Goal: Task Accomplishment & Management: Manage account settings

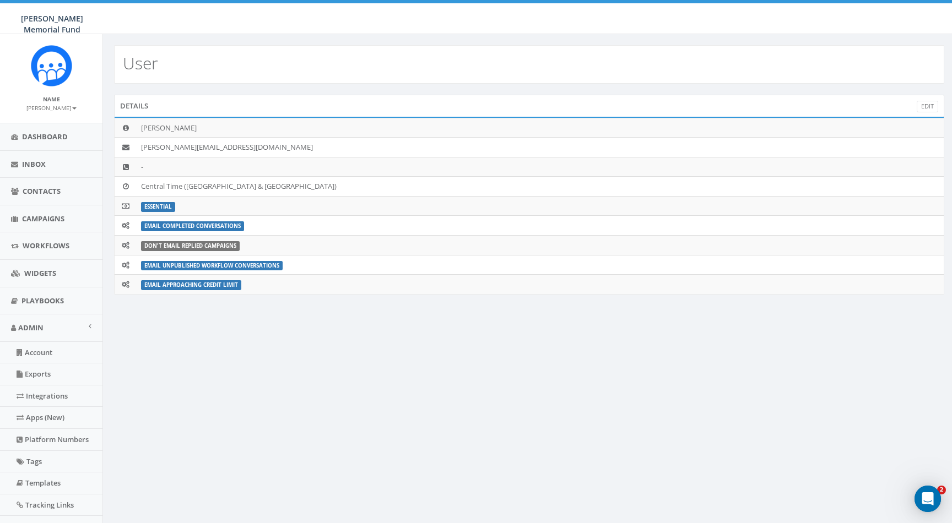
drag, startPoint x: 938, startPoint y: 521, endPoint x: 877, endPoint y: 427, distance: 112.6
click at [877, 427] on div "User Details Edit Jerry Watson watson@hunterwatson.org - Central Time (US & Can…" at bounding box center [528, 322] width 853 height 577
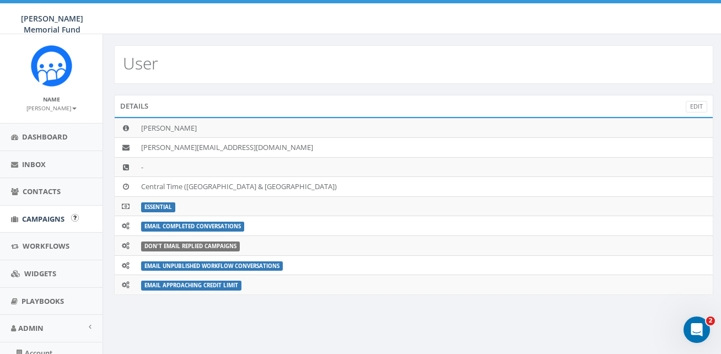
click at [41, 215] on span "Campaigns" at bounding box center [43, 219] width 42 height 10
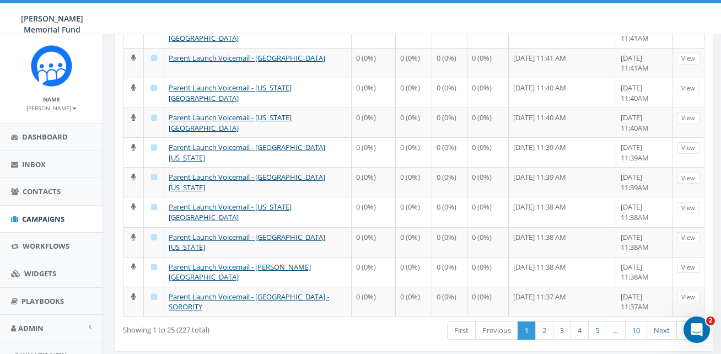
scroll to position [571, 0]
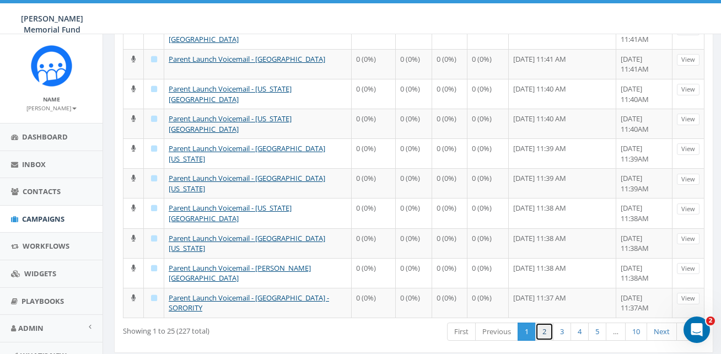
click at [544, 322] on link "2" at bounding box center [544, 331] width 18 height 18
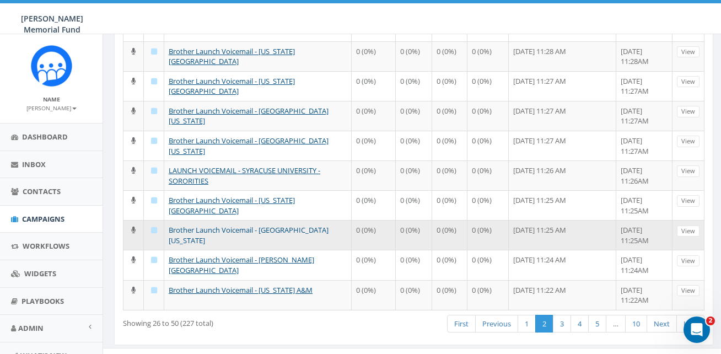
scroll to position [596, 0]
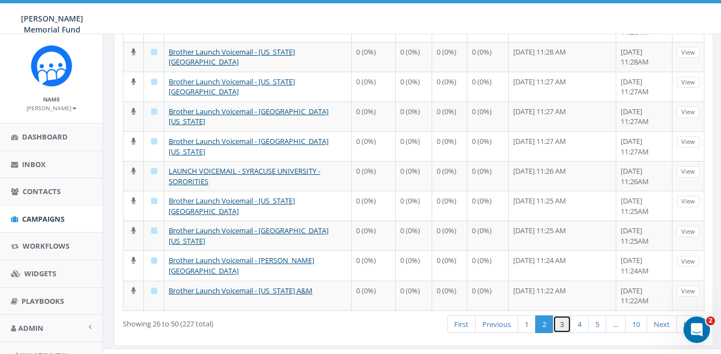
click at [564, 315] on link "3" at bounding box center [562, 324] width 18 height 18
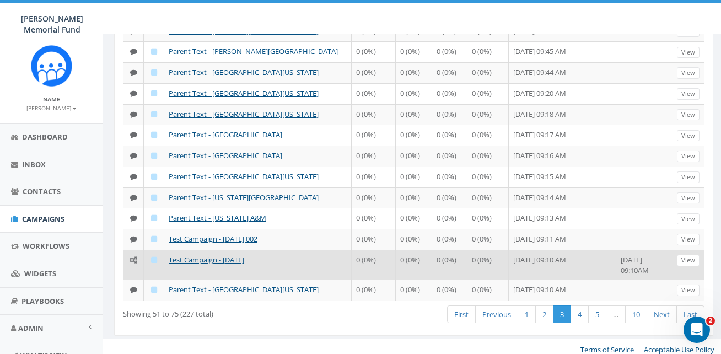
scroll to position [434, 0]
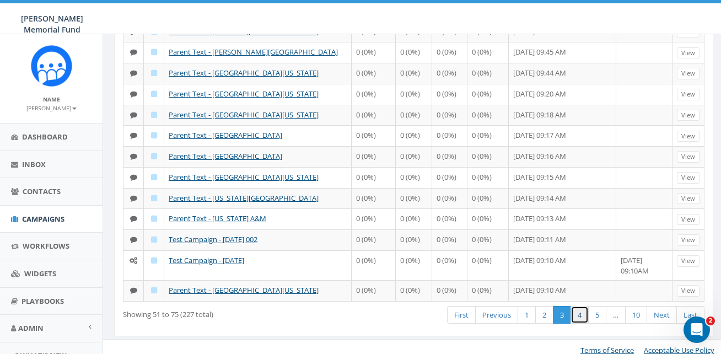
click at [579, 307] on link "4" at bounding box center [579, 315] width 18 height 18
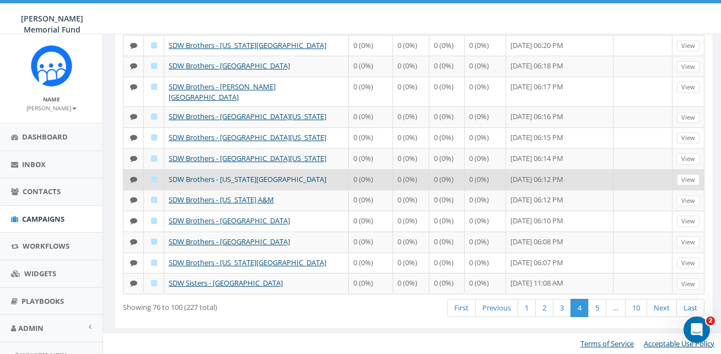
scroll to position [408, 0]
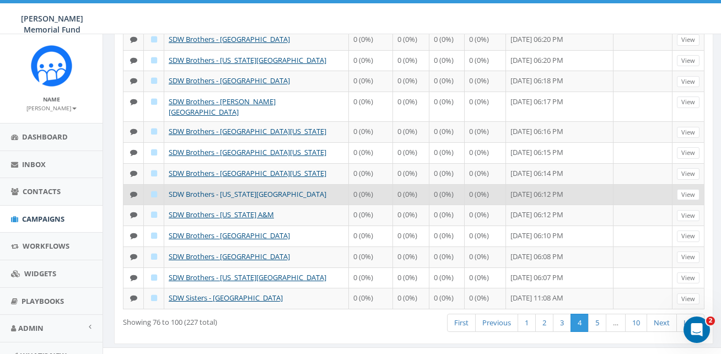
click at [202, 189] on link "SDW Brothers - [US_STATE][GEOGRAPHIC_DATA]" at bounding box center [248, 194] width 158 height 10
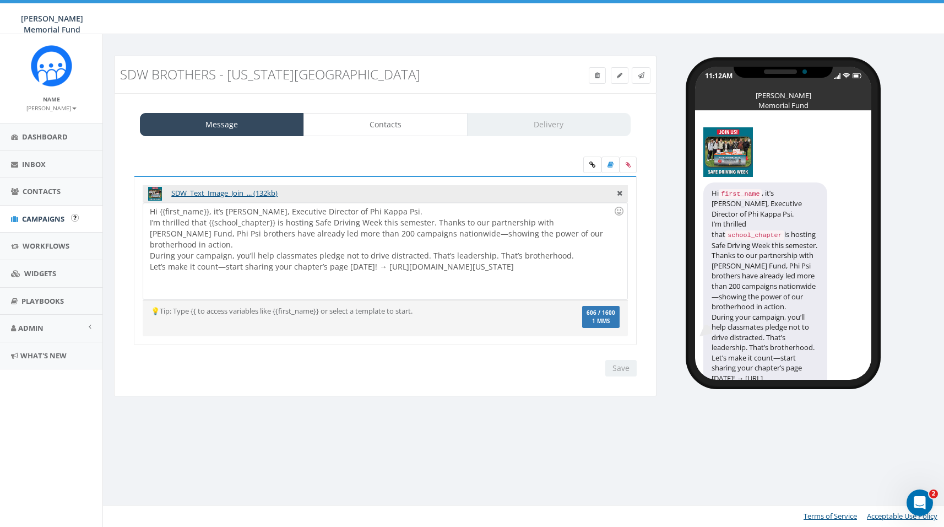
click at [49, 216] on span "Campaigns" at bounding box center [43, 219] width 42 height 10
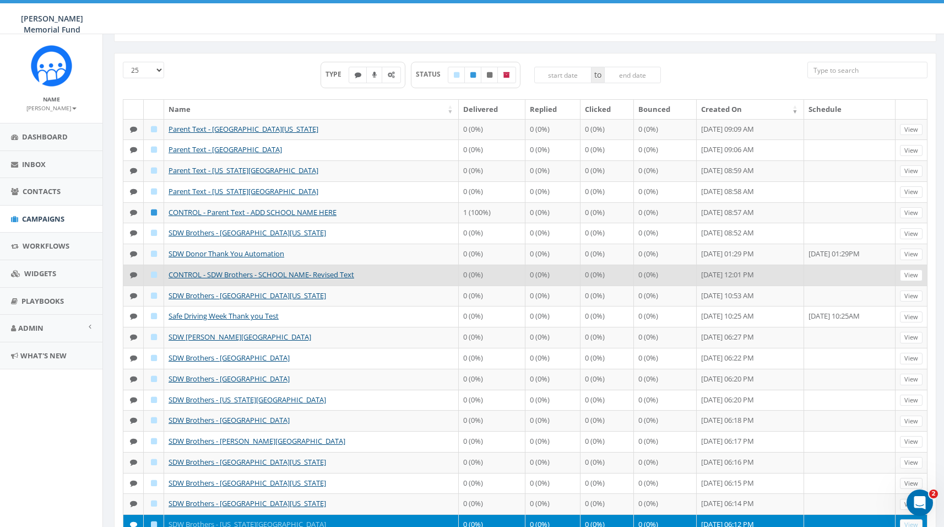
scroll to position [22, 0]
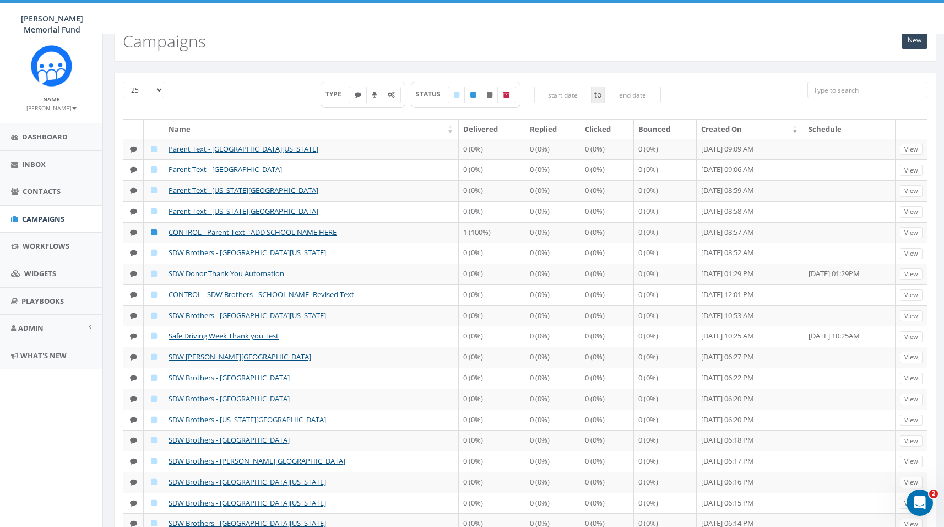
click at [850, 89] on input "search" at bounding box center [868, 90] width 121 height 17
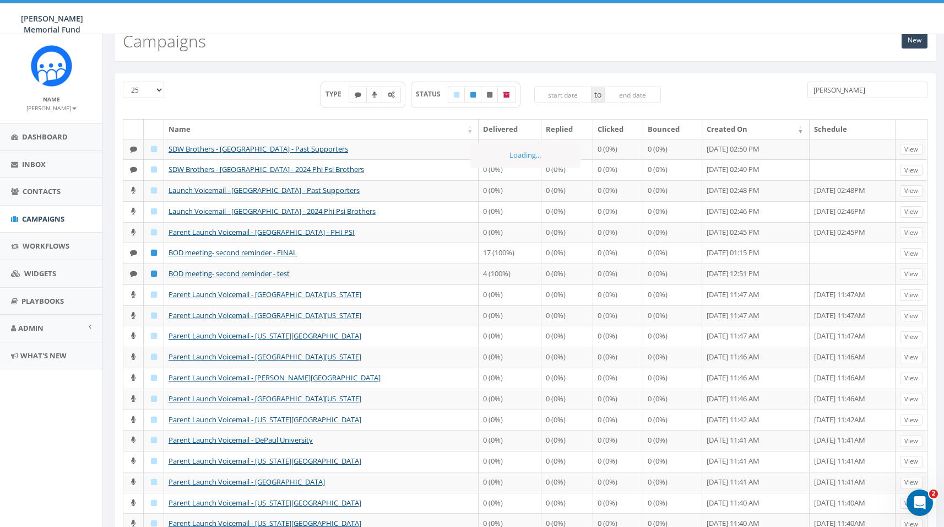
scroll to position [0, 0]
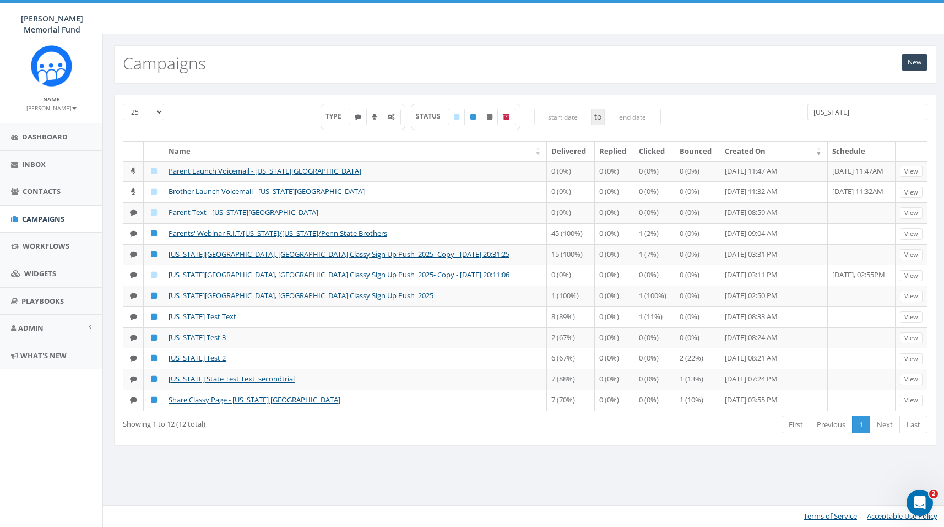
click at [843, 110] on input "[US_STATE]" at bounding box center [868, 112] width 121 height 17
click at [843, 110] on input "Louisiana" at bounding box center [868, 112] width 121 height 17
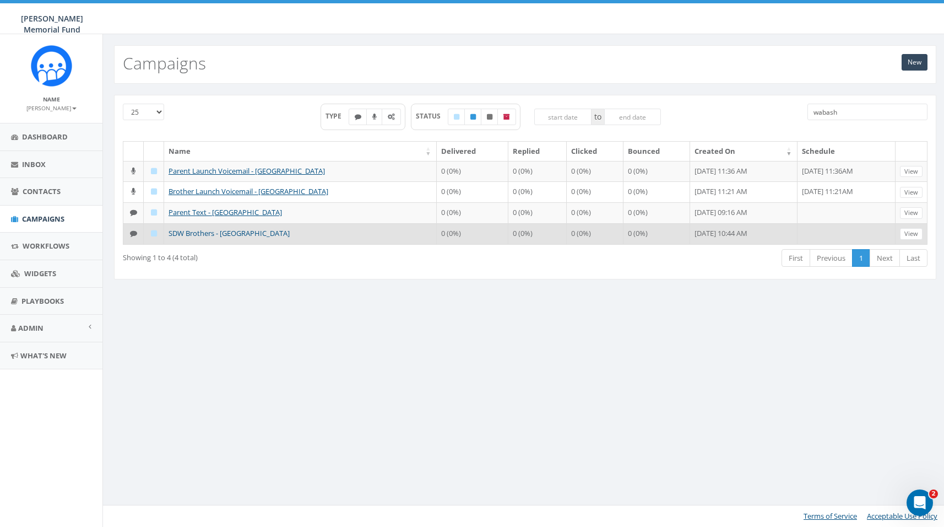
type input "Wabash"
click at [190, 231] on link "SDW Brothers - Wabash College" at bounding box center [229, 233] width 121 height 10
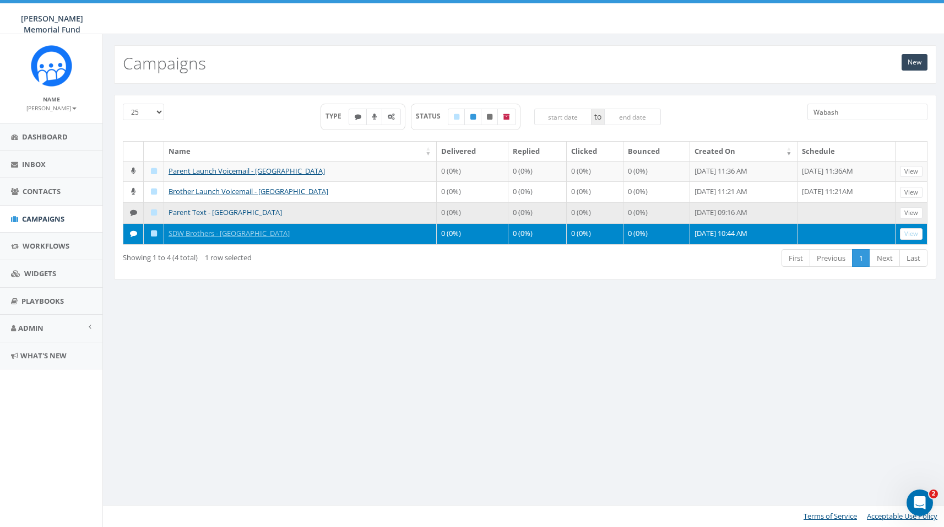
click at [200, 213] on link "Parent Text - [GEOGRAPHIC_DATA]" at bounding box center [225, 212] width 113 height 10
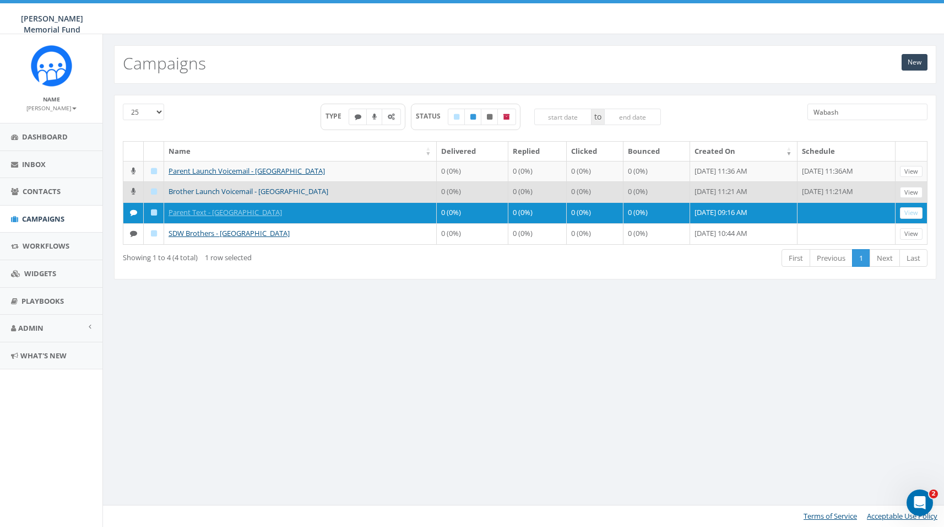
click at [223, 192] on link "Brother Launch Voicemail - Wabash College" at bounding box center [249, 191] width 160 height 10
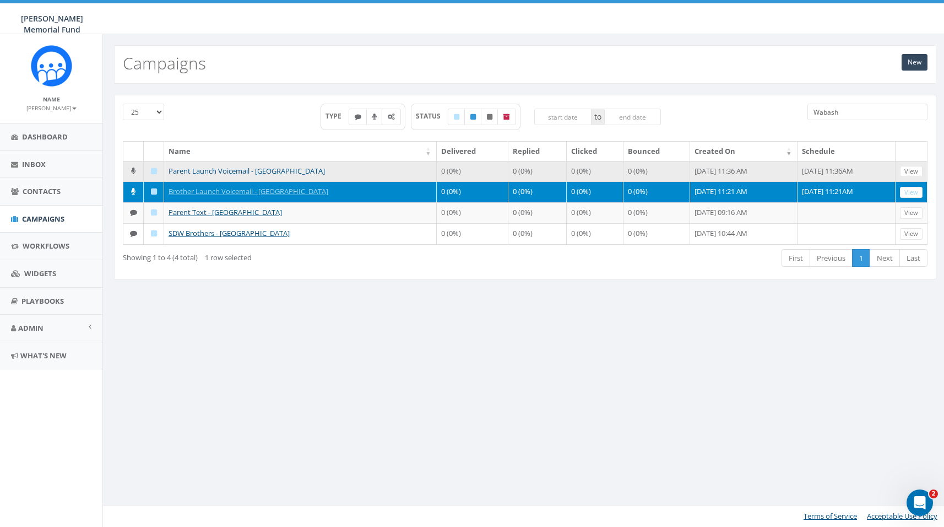
click at [184, 166] on link "Parent Launch Voicemail - Wabash College" at bounding box center [247, 171] width 156 height 10
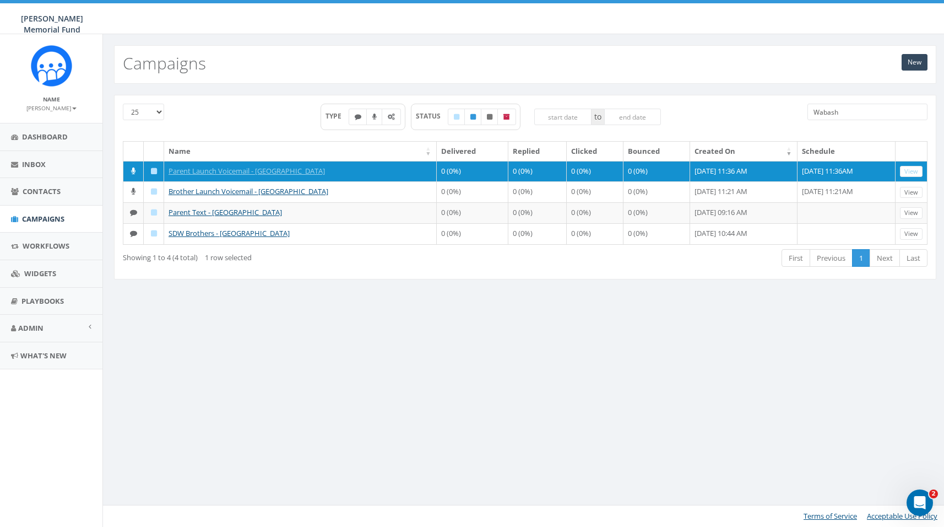
click at [828, 110] on input "Wabash" at bounding box center [868, 112] width 121 height 17
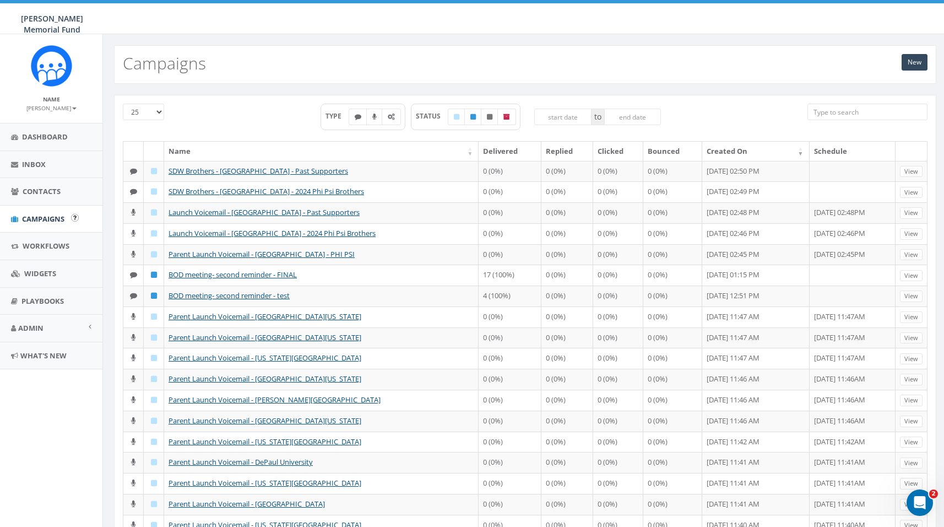
click at [48, 217] on span "Campaigns" at bounding box center [43, 219] width 42 height 10
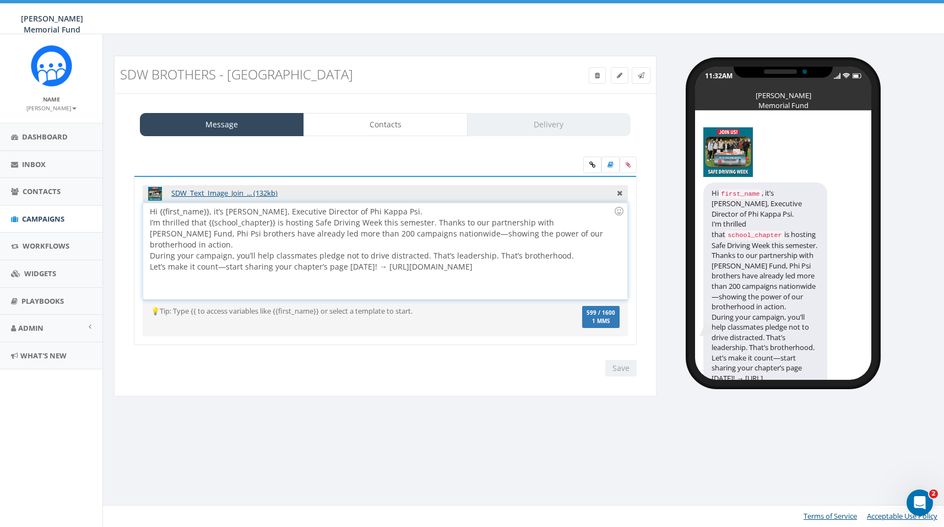
drag, startPoint x: 377, startPoint y: 255, endPoint x: 380, endPoint y: 270, distance: 15.6
click at [380, 270] on div "Hi {{first_name}}, it’s Ron Ransom, Executive Director of Phi Kappa Psi. I’m th…" at bounding box center [385, 251] width 484 height 96
click at [559, 253] on div "Hi {{first_name}}, it’s Ron Ransom, Executive Director of Phi Kappa Psi. I’m th…" at bounding box center [385, 251] width 484 height 96
drag, startPoint x: 566, startPoint y: 253, endPoint x: 587, endPoint y: 254, distance: 20.9
click at [587, 254] on div "Hi {{first_name}}, it’s Ron Ransom, Executive Director of Phi Kappa Psi. I’m th…" at bounding box center [385, 251] width 484 height 96
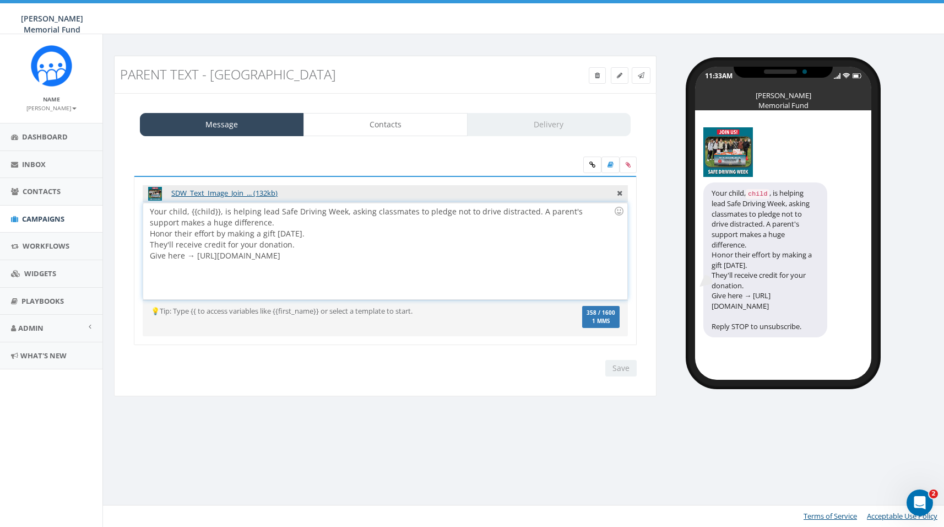
click at [190, 211] on div "Your child, {{child}}, is helping lead Safe Driving Week, asking classmates to …" at bounding box center [385, 251] width 484 height 96
drag, startPoint x: 188, startPoint y: 212, endPoint x: 145, endPoint y: 211, distance: 43.0
click at [145, 211] on div "Your child, {{child}}, is helping lead Safe Driving Week, asking classmates to …" at bounding box center [385, 251] width 484 height 96
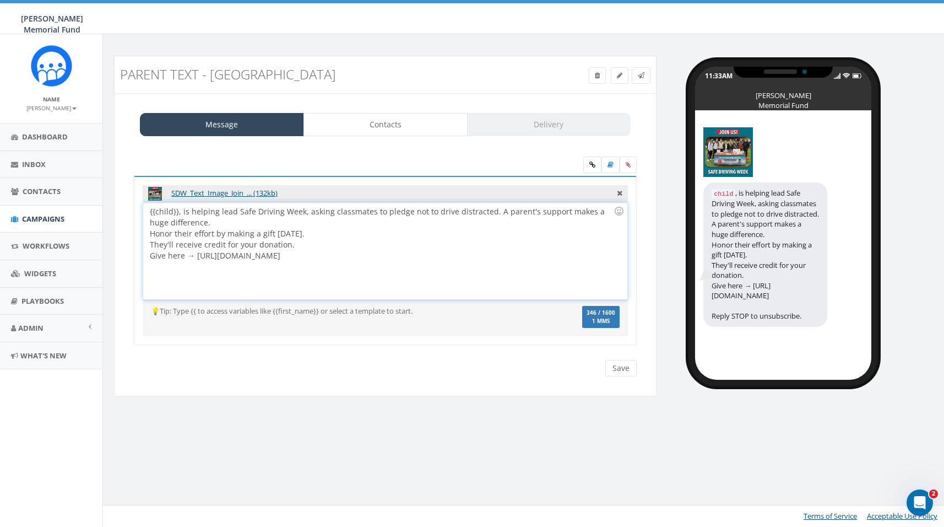
click at [395, 255] on div "{{child}}, is helping lead Safe Driving Week, asking classmates to pledge not t…" at bounding box center [385, 251] width 484 height 96
click at [621, 366] on input "Save" at bounding box center [621, 368] width 31 height 17
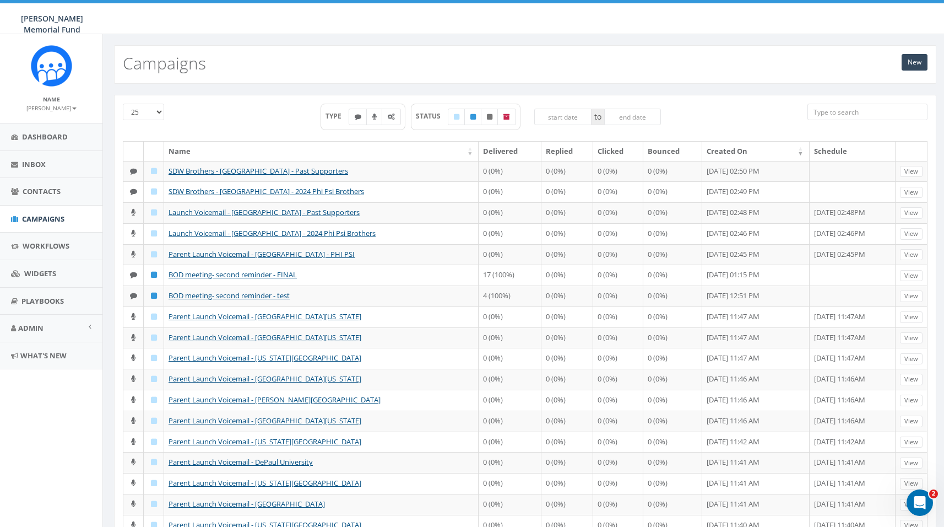
click at [828, 114] on input "search" at bounding box center [868, 112] width 121 height 17
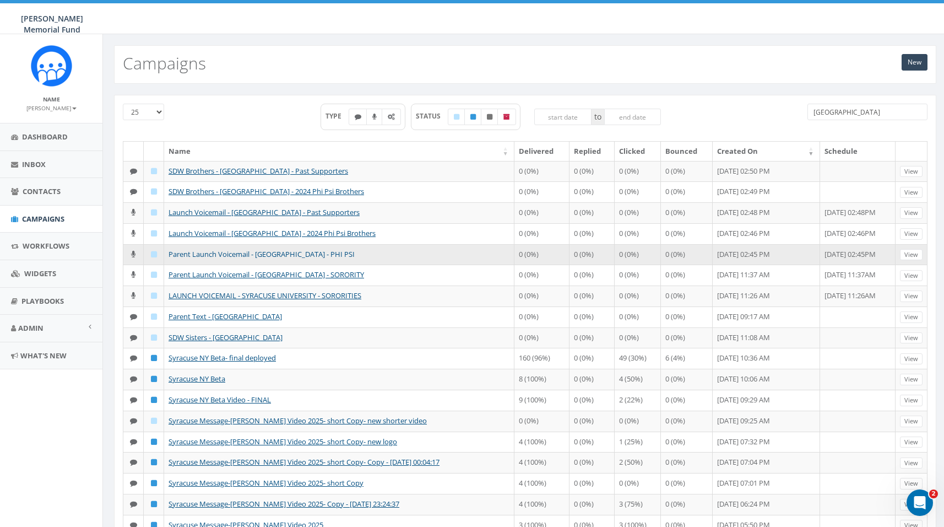
click at [215, 253] on link "Parent Launch Voicemail - Syracuse University - PHI PSI" at bounding box center [262, 254] width 186 height 10
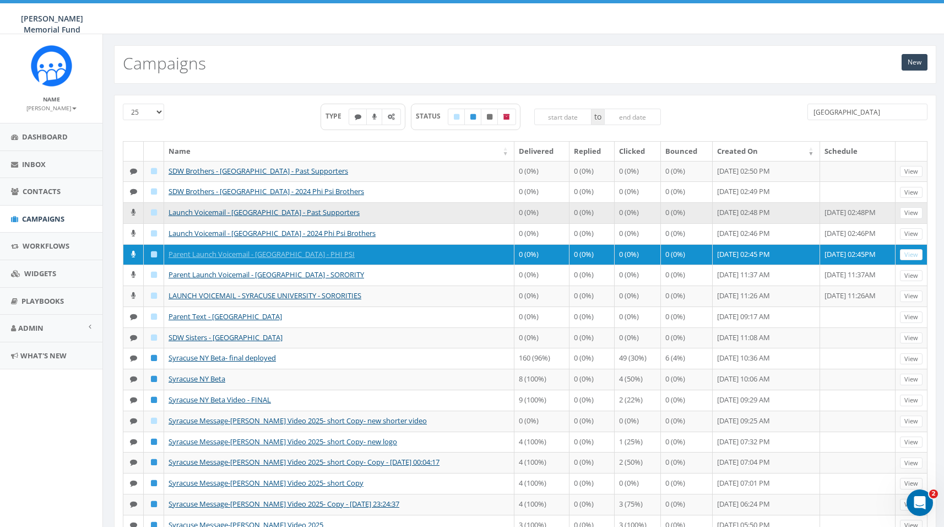
scroll to position [1, 0]
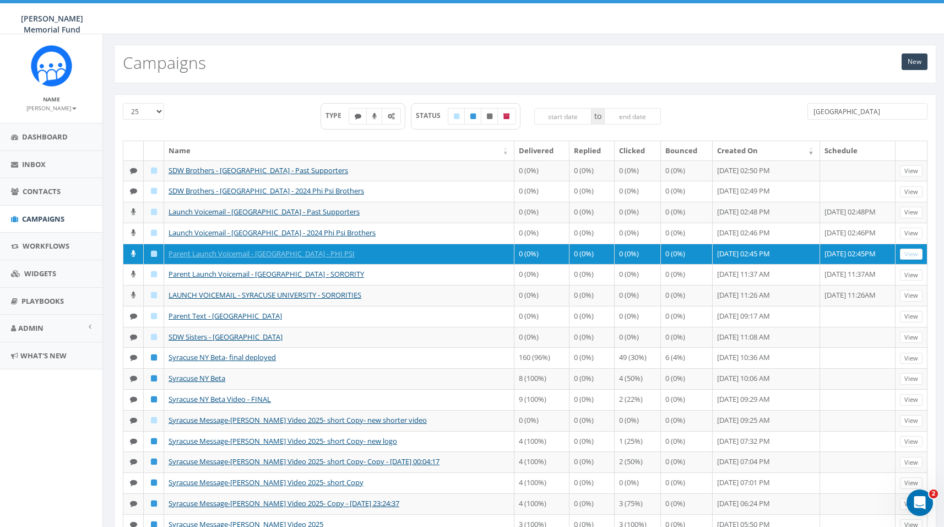
click at [834, 107] on input "syracuse" at bounding box center [868, 111] width 121 height 17
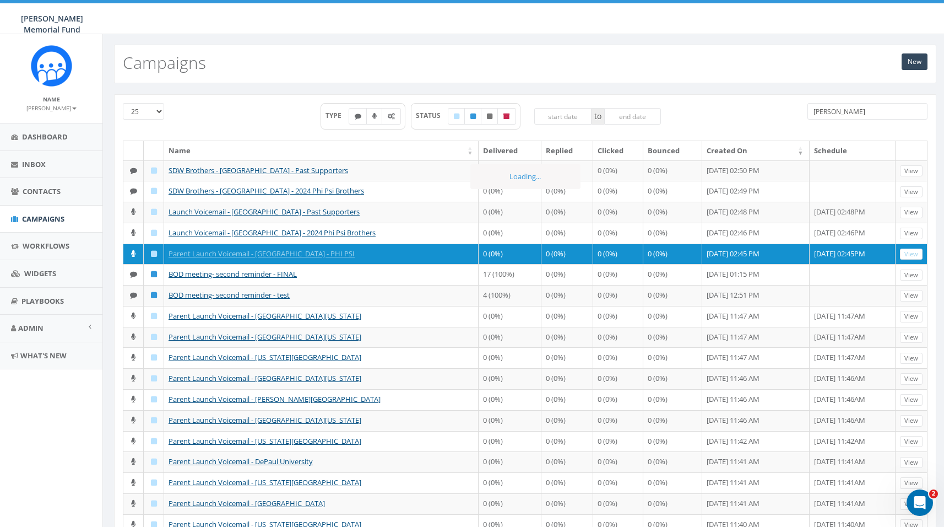
scroll to position [0, 0]
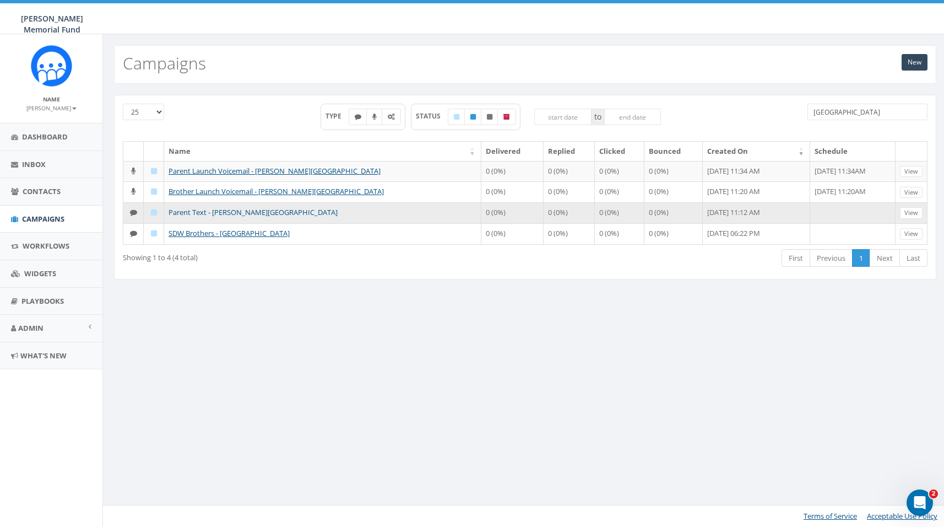
type input "wittenberg"
click at [185, 211] on link "Parent Text - Wittenberg University" at bounding box center [253, 212] width 169 height 10
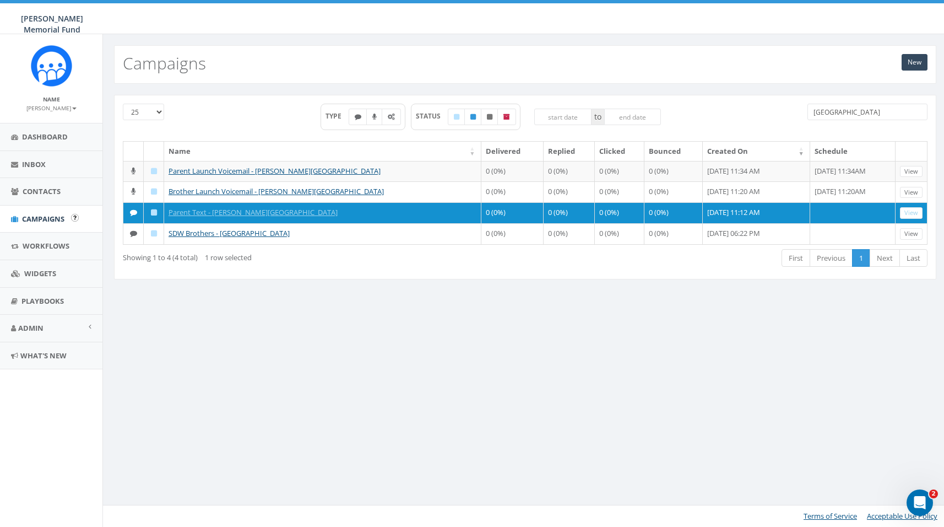
click at [45, 218] on span "Campaigns" at bounding box center [43, 219] width 42 height 10
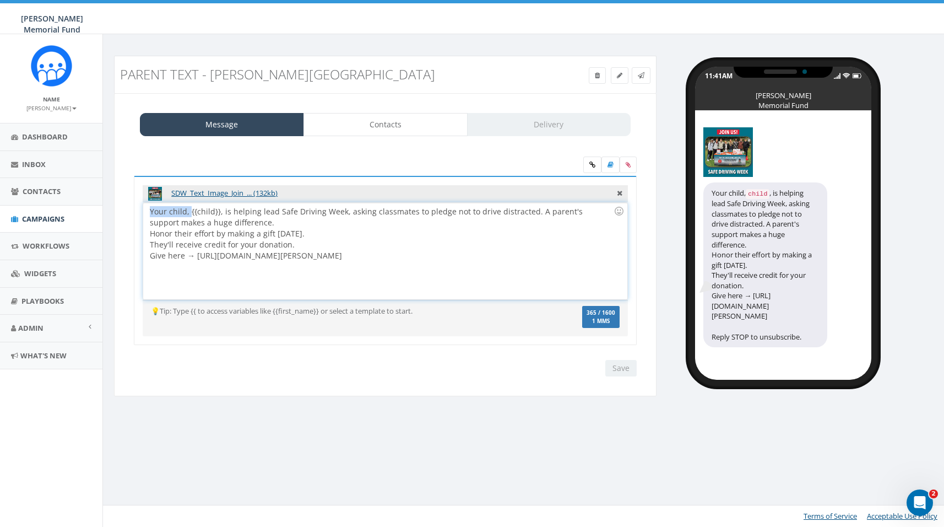
drag, startPoint x: 191, startPoint y: 210, endPoint x: 135, endPoint y: 210, distance: 55.6
click at [135, 210] on div "SDW_Text_Image_Join_... (132kb) Your child, {{child}}, is helping lead Safe Dri…" at bounding box center [385, 261] width 503 height 170
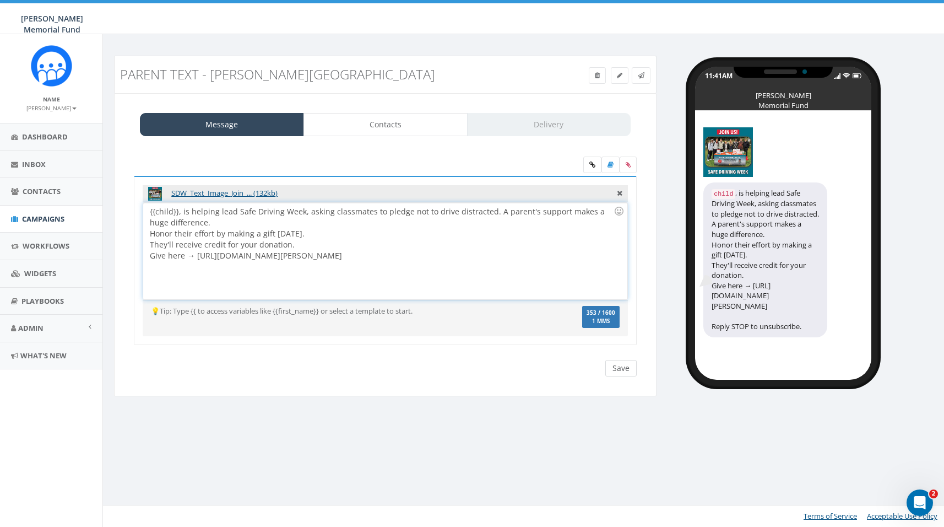
click at [623, 370] on input "Save" at bounding box center [621, 368] width 31 height 17
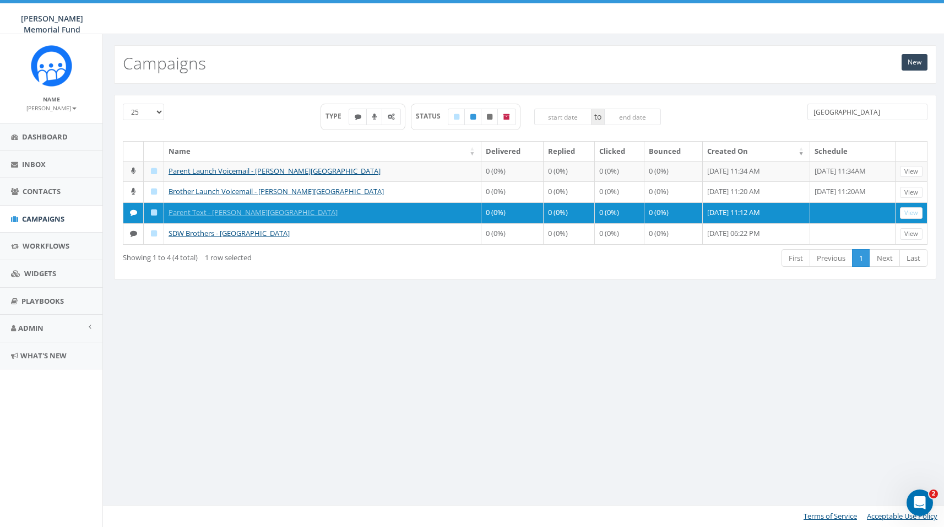
drag, startPoint x: 862, startPoint y: 110, endPoint x: 803, endPoint y: 110, distance: 59.5
click at [803, 112] on div "wittenberg" at bounding box center [867, 113] width 137 height 19
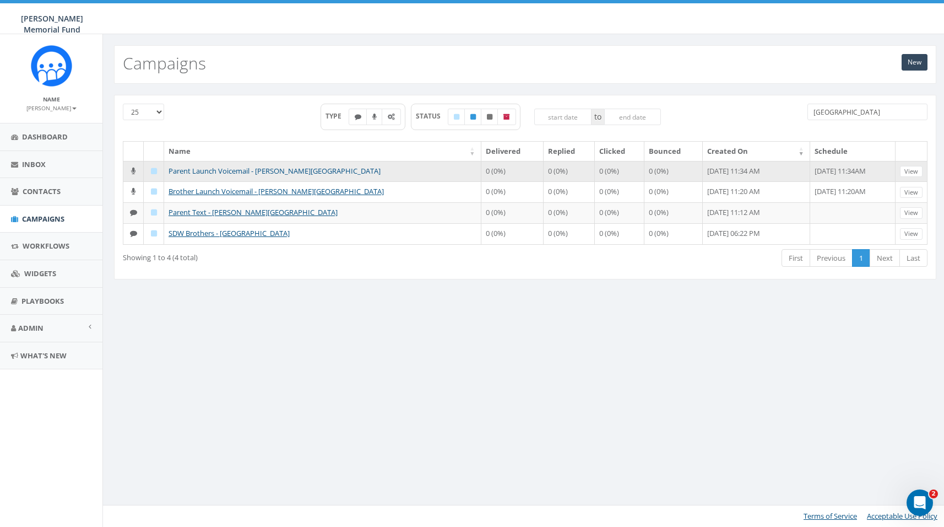
click at [235, 174] on link "Parent Launch Voicemail - Wittenberg University" at bounding box center [275, 171] width 212 height 10
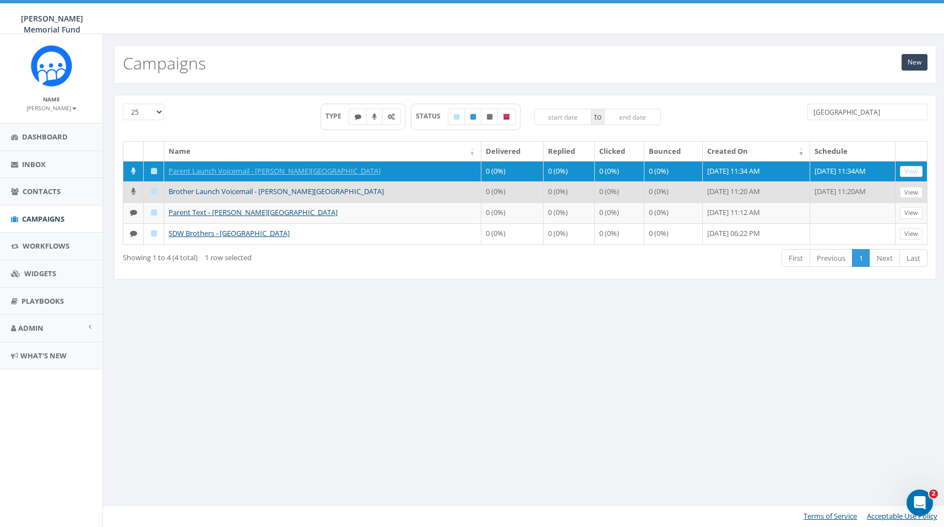
click at [200, 191] on link "Brother Launch Voicemail - Wittenberg University" at bounding box center [276, 191] width 215 height 10
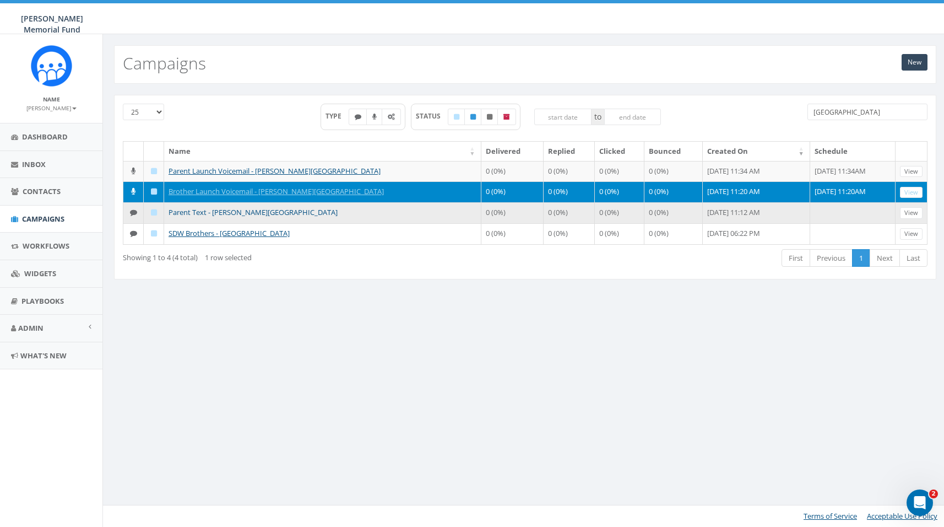
click at [251, 212] on link "Parent Text - Wittenberg University" at bounding box center [253, 212] width 169 height 10
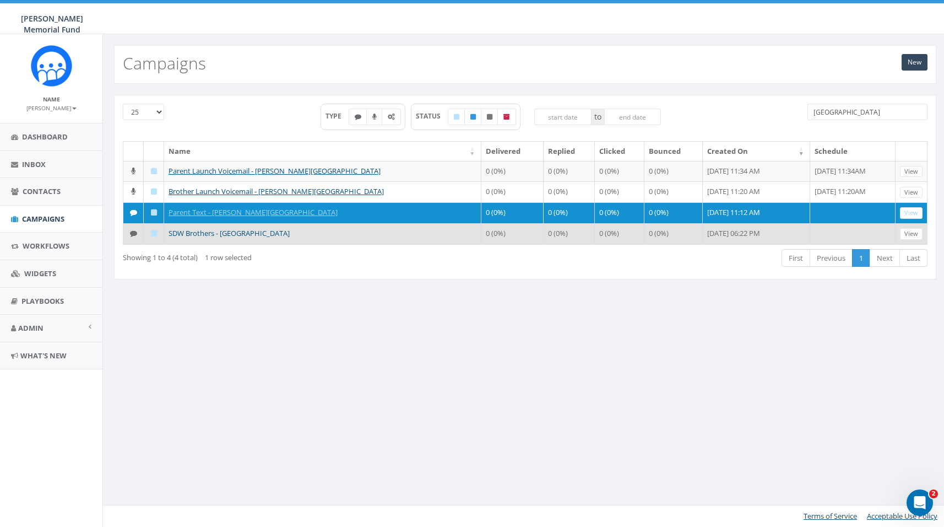
click at [203, 235] on link "SDW Brothers - [GEOGRAPHIC_DATA]" at bounding box center [229, 233] width 121 height 10
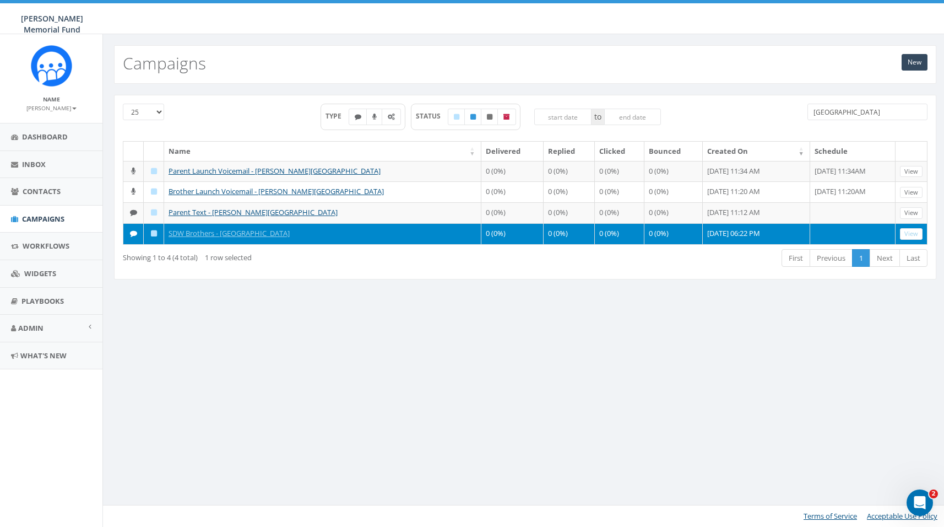
drag, startPoint x: 850, startPoint y: 118, endPoint x: 795, endPoint y: 110, distance: 55.1
click at [795, 111] on div "25 50 100 TYPE STATUS to wittenberg" at bounding box center [525, 122] width 821 height 37
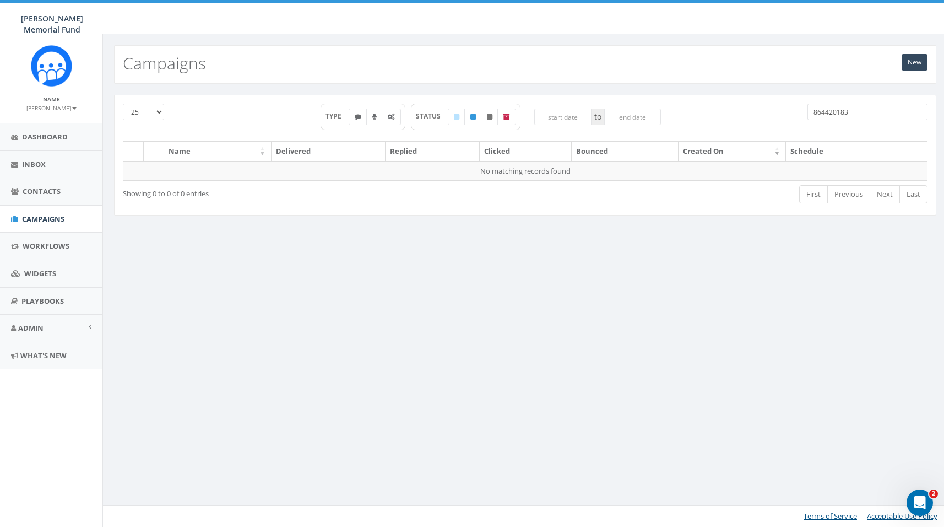
type input "8644201836"
drag, startPoint x: 856, startPoint y: 115, endPoint x: 781, endPoint y: 115, distance: 75.5
click at [783, 114] on div "25 50 100 TYPE STATUS to 8644201836" at bounding box center [525, 122] width 821 height 37
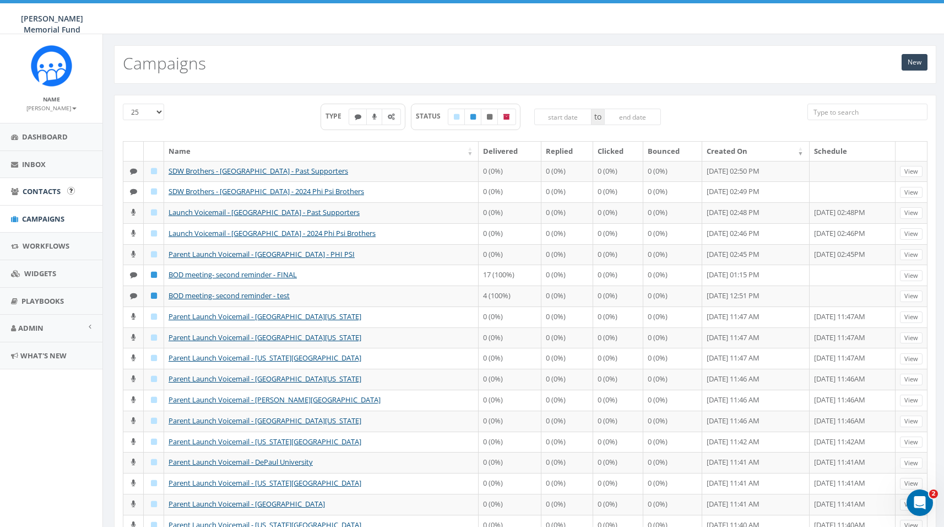
click at [44, 196] on link "Contacts" at bounding box center [51, 191] width 102 height 27
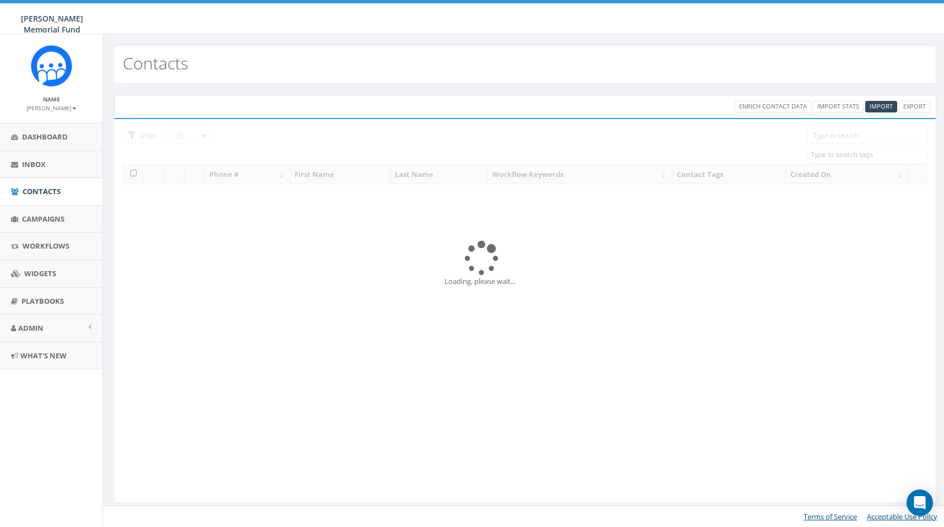
select select
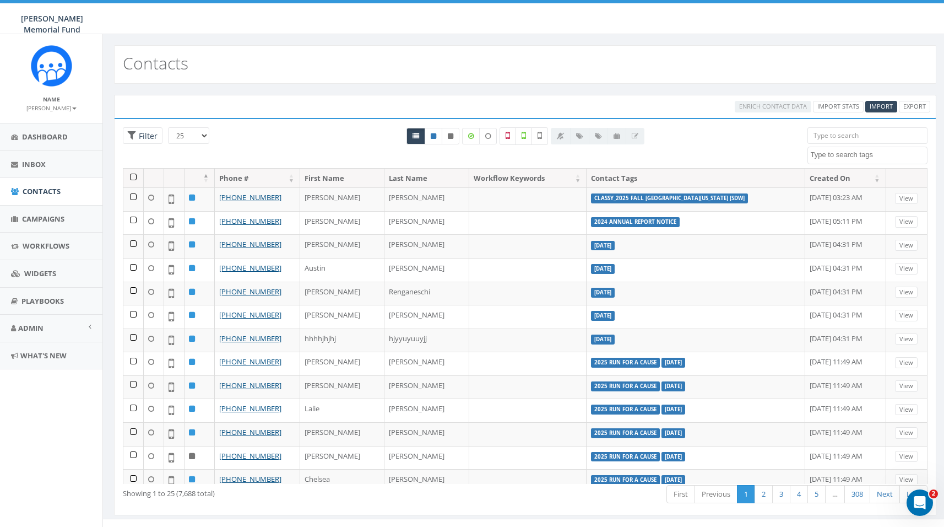
click at [836, 134] on input "search" at bounding box center [868, 135] width 121 height 17
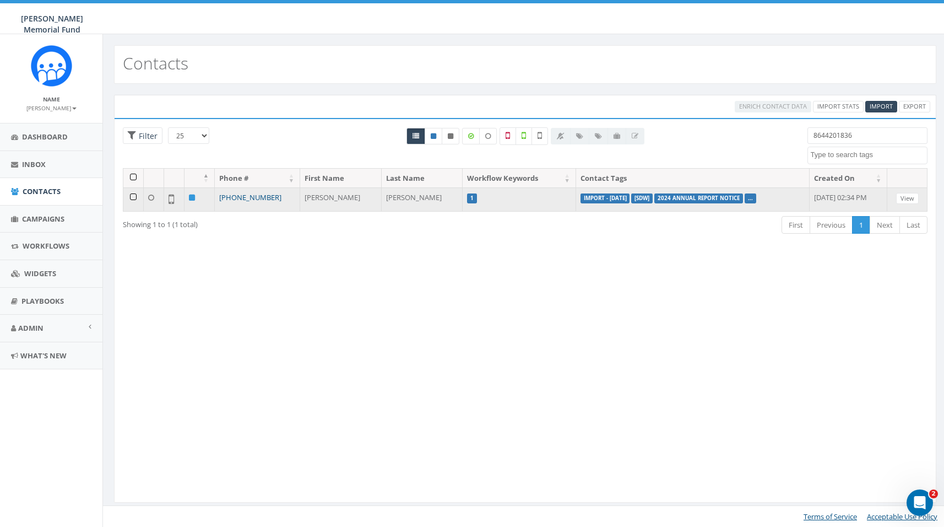
type input "8644201836"
click at [252, 195] on link "[PHONE_NUMBER]" at bounding box center [250, 197] width 62 height 10
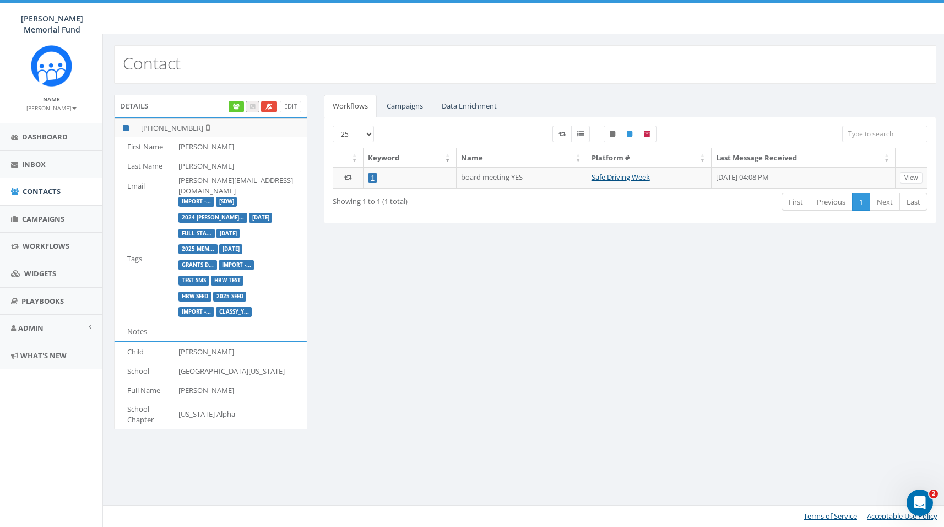
click at [133, 345] on td "Child" at bounding box center [145, 351] width 60 height 19
drag, startPoint x: 126, startPoint y: 401, endPoint x: 156, endPoint y: 412, distance: 32.4
click at [156, 412] on td "School Chapter" at bounding box center [145, 413] width 60 height 29
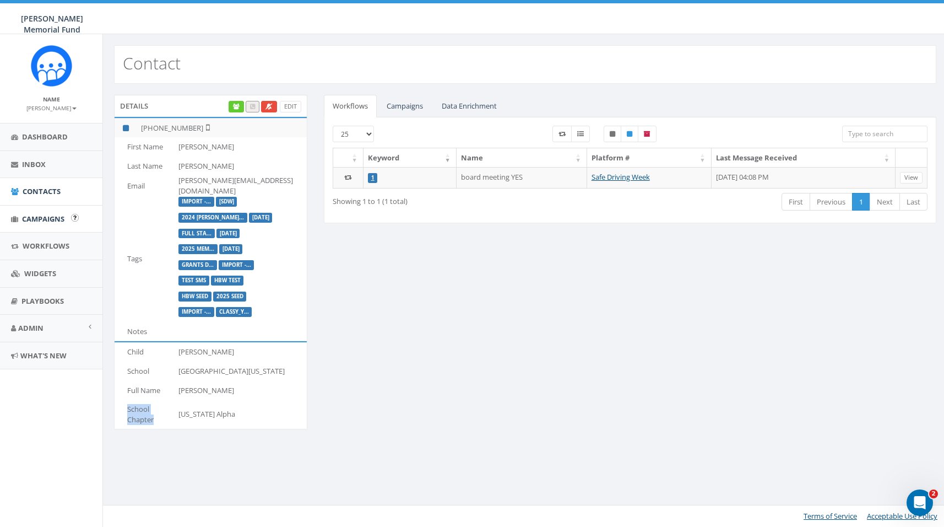
click at [40, 214] on span "Campaigns" at bounding box center [43, 219] width 42 height 10
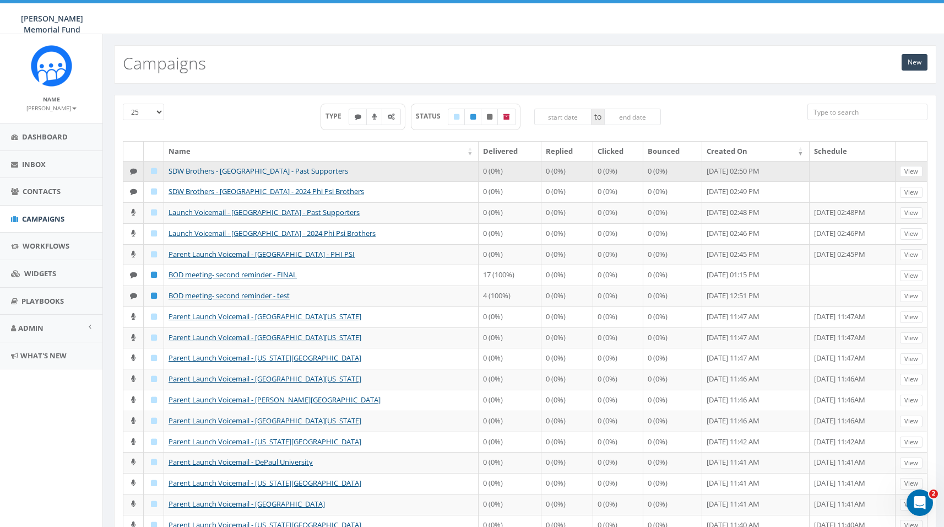
click at [263, 172] on link "SDW Brothers - [GEOGRAPHIC_DATA] - Past Supporters" at bounding box center [259, 171] width 180 height 10
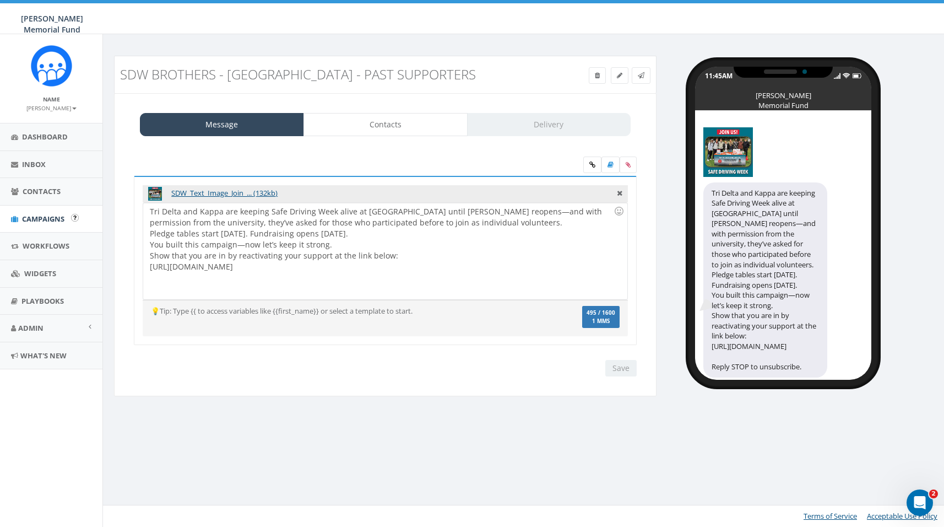
click at [41, 217] on span "Campaigns" at bounding box center [43, 219] width 42 height 10
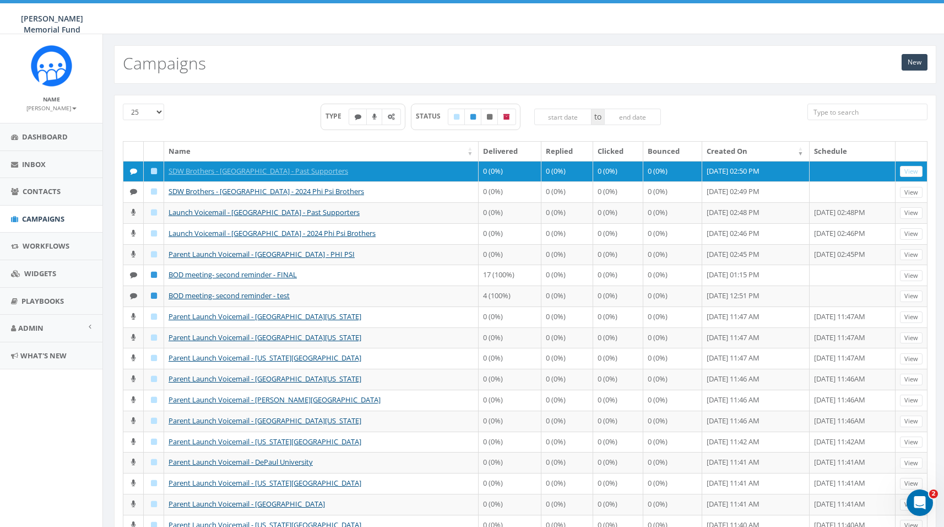
click at [846, 116] on input "search" at bounding box center [868, 112] width 121 height 17
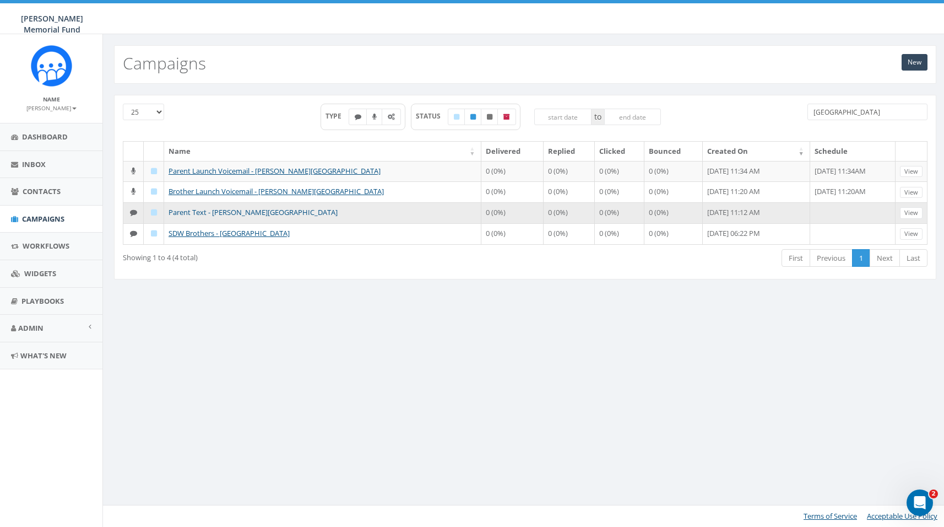
type input "wittenberg"
click at [205, 212] on link "Parent Text - [PERSON_NAME][GEOGRAPHIC_DATA]" at bounding box center [253, 212] width 169 height 10
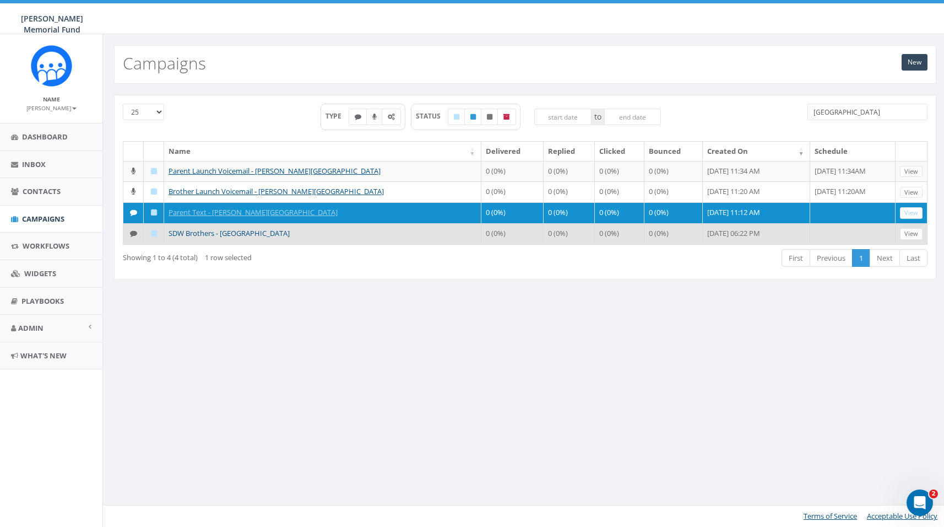
click at [235, 233] on link "SDW Brothers - Wittenberg University" at bounding box center [229, 233] width 121 height 10
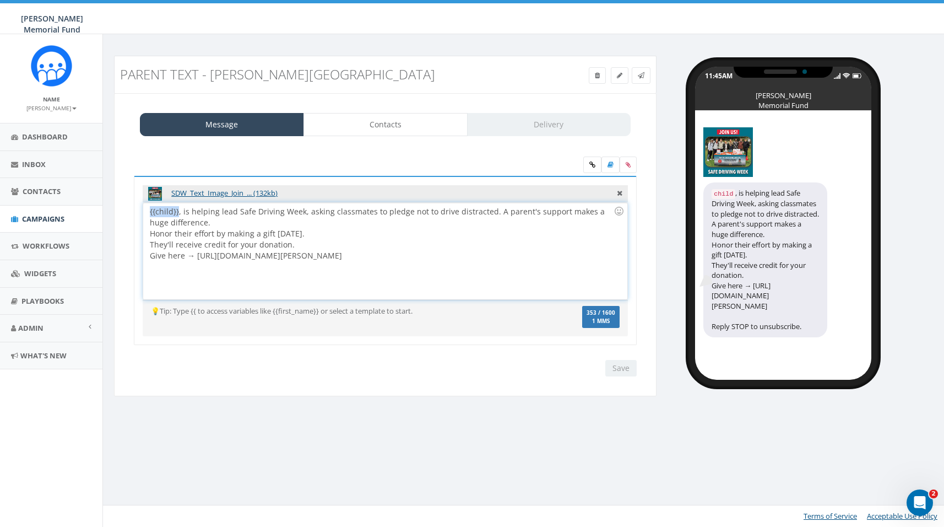
drag, startPoint x: 179, startPoint y: 210, endPoint x: 149, endPoint y: 211, distance: 29.8
click at [149, 211] on div "{{child}}, is helping lead Safe Driving Week, asking classmates to pledge not t…" at bounding box center [385, 251] width 484 height 96
